Goal: Find specific page/section: Find specific page/section

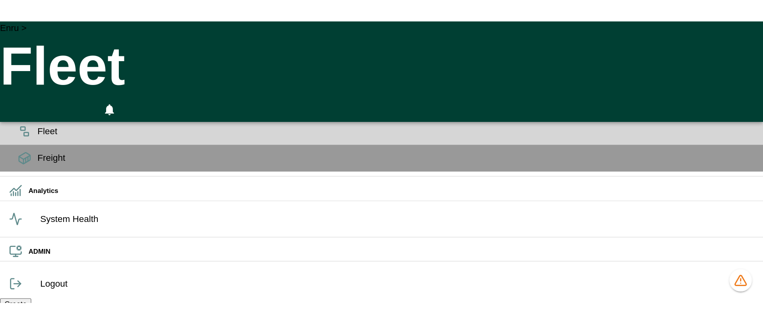
scroll to position [22, 0]
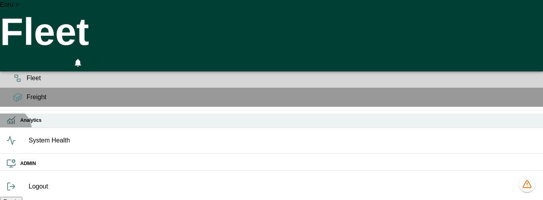
click at [20, 124] on h6 "Analytics" at bounding box center [278, 121] width 516 height 8
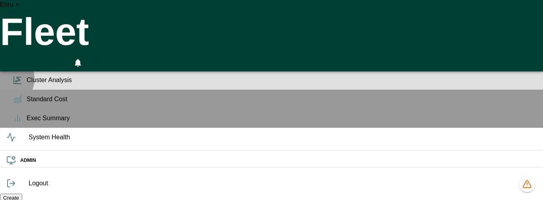
click at [13, 76] on icon at bounding box center [18, 81] width 10 height 10
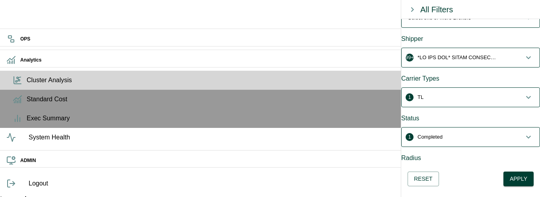
scroll to position [203, 0]
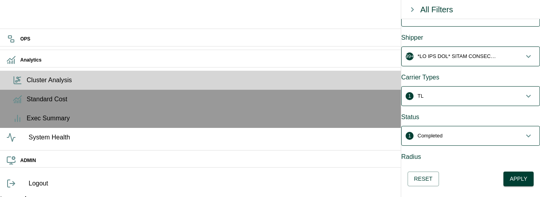
click at [430, 73] on div "Carrier Types" at bounding box center [470, 78] width 139 height 10
click at [431, 92] on span "1 TL" at bounding box center [466, 96] width 116 height 8
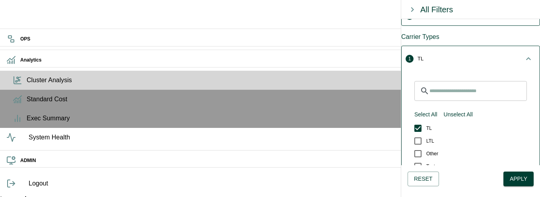
scroll to position [197, 0]
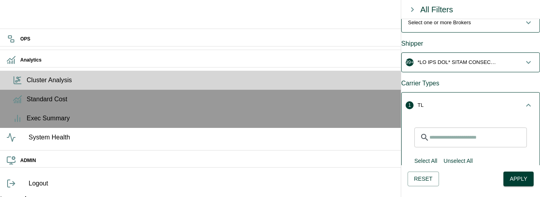
click at [523, 101] on icon "button" at bounding box center [528, 106] width 10 height 10
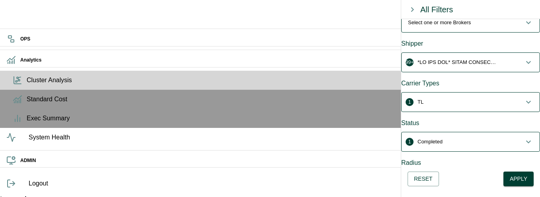
click at [503, 98] on span "1 TL" at bounding box center [466, 102] width 116 height 8
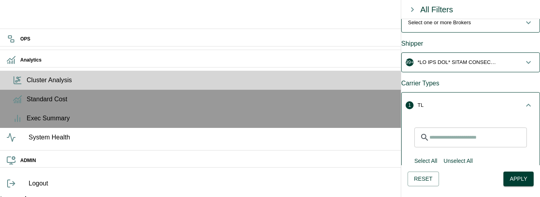
click at [503, 101] on span "1 TL" at bounding box center [466, 105] width 116 height 8
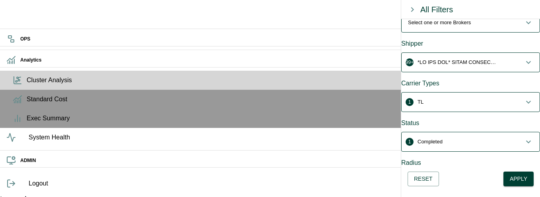
click at [458, 158] on div "Radius" at bounding box center [470, 163] width 139 height 10
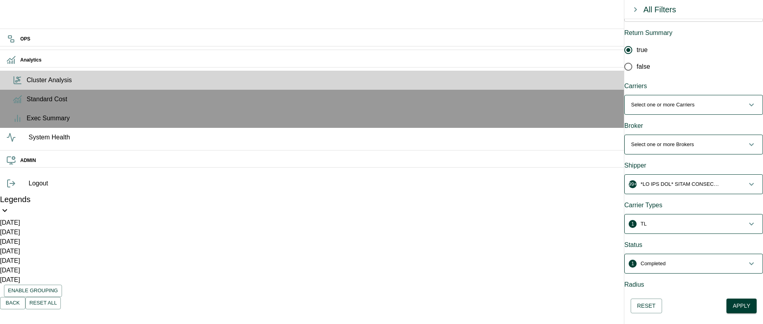
scroll to position [76, 0]
